Goal: Navigation & Orientation: Go to known website

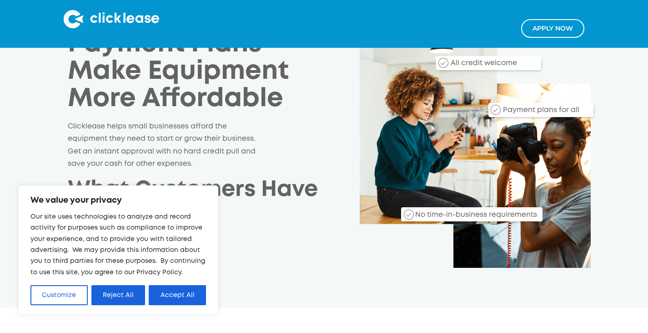
scroll to position [49, 0]
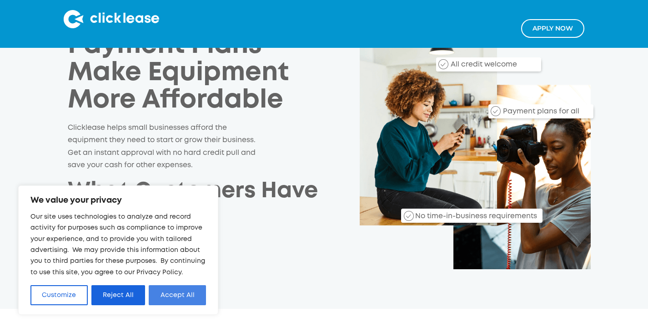
click at [166, 298] on button "Accept All" at bounding box center [177, 295] width 57 height 20
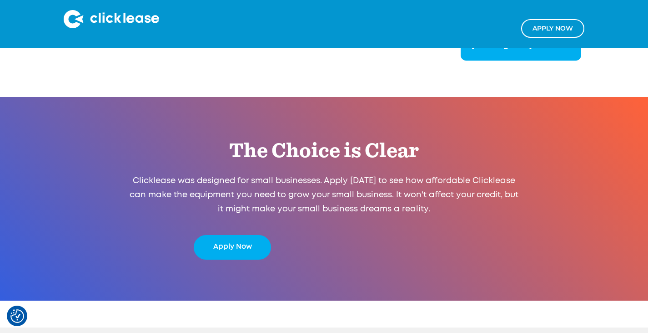
scroll to position [1748, 0]
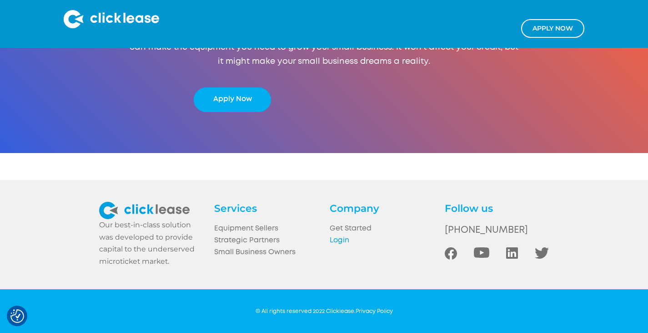
click at [344, 234] on link "Login" at bounding box center [382, 240] width 104 height 12
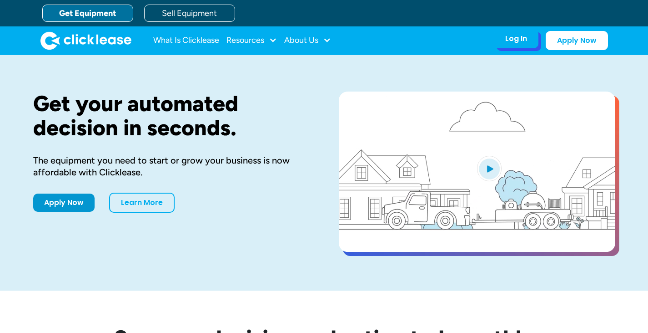
click at [506, 48] on div "Log In Account login I use Clicklease to get my equipment Partner Portal I offe…" at bounding box center [551, 40] width 114 height 19
